Goal: Check status: Check status

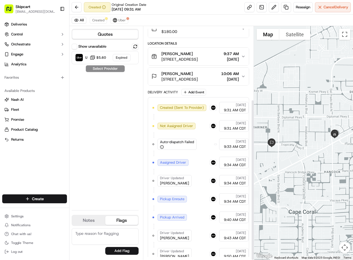
scroll to position [107, 0]
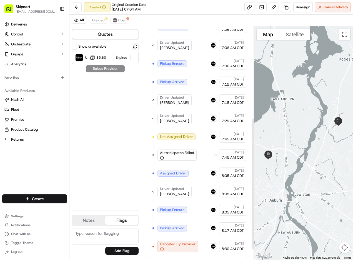
scroll to position [124, 0]
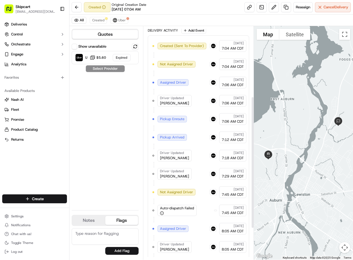
click at [171, 105] on span "JENNA G." at bounding box center [174, 103] width 29 height 5
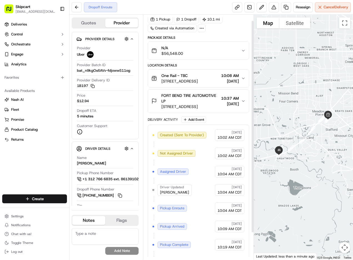
scroll to position [38, 0]
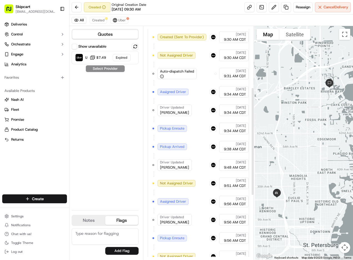
scroll to position [133, 0]
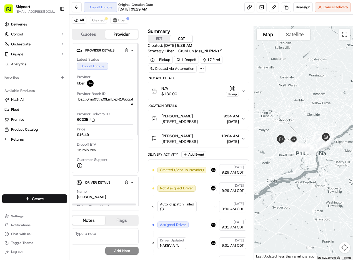
scroll to position [143, 0]
